Goal: Task Accomplishment & Management: Manage account settings

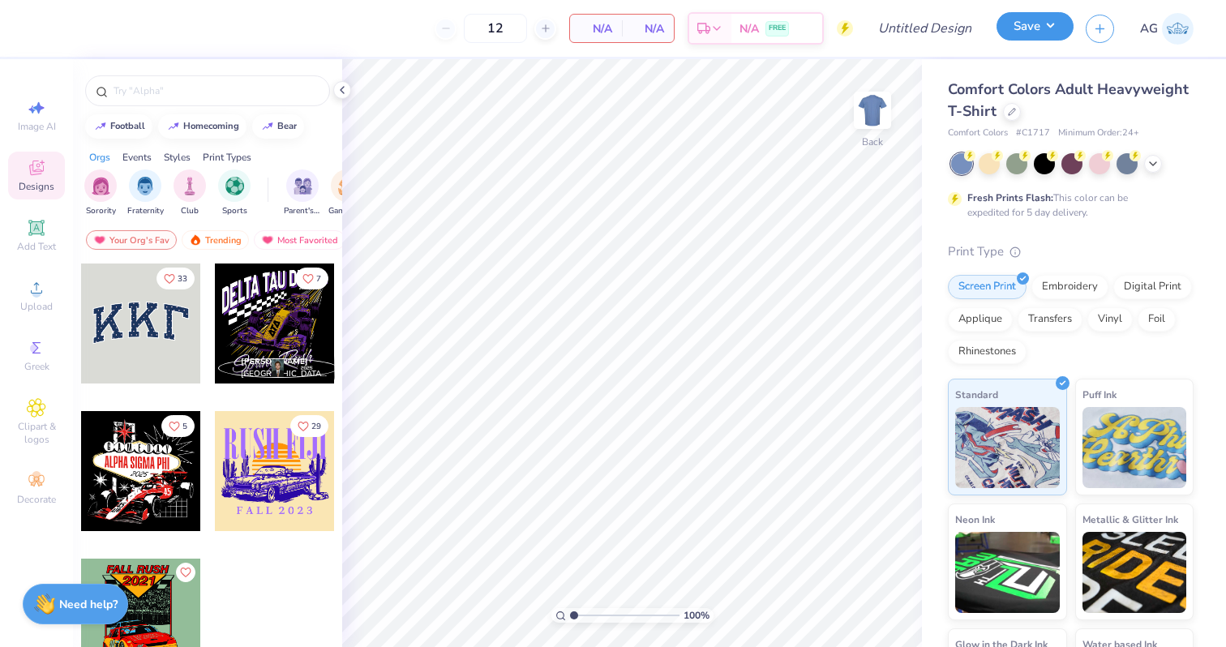
click at [1038, 40] on button "Save" at bounding box center [1035, 26] width 77 height 28
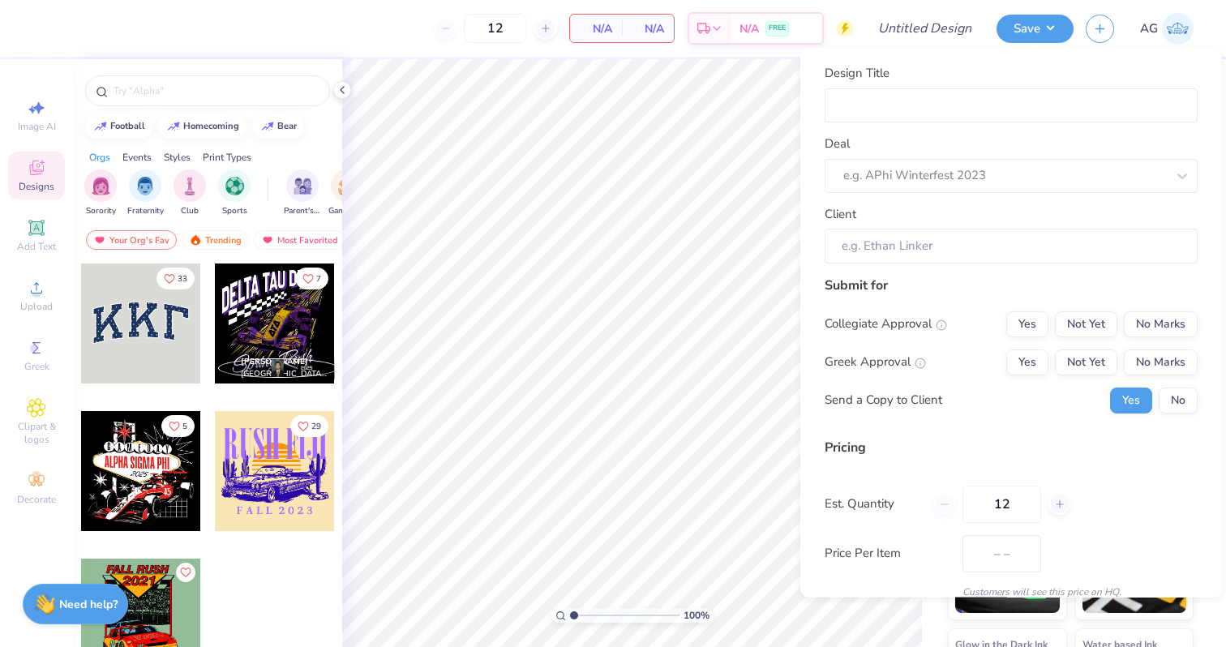
click at [1152, 34] on span "AG" at bounding box center [1149, 28] width 18 height 19
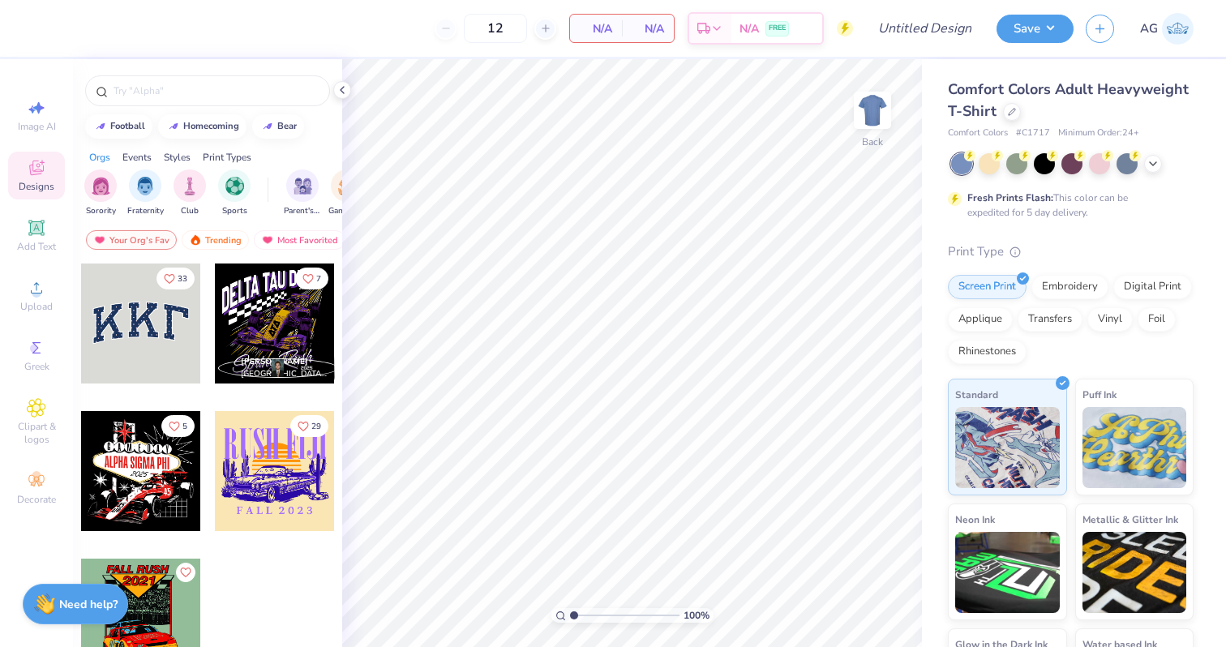
click at [1164, 30] on img at bounding box center [1178, 29] width 32 height 32
click at [1187, 16] on img at bounding box center [1178, 29] width 32 height 32
